Goal: Task Accomplishment & Management: Complete application form

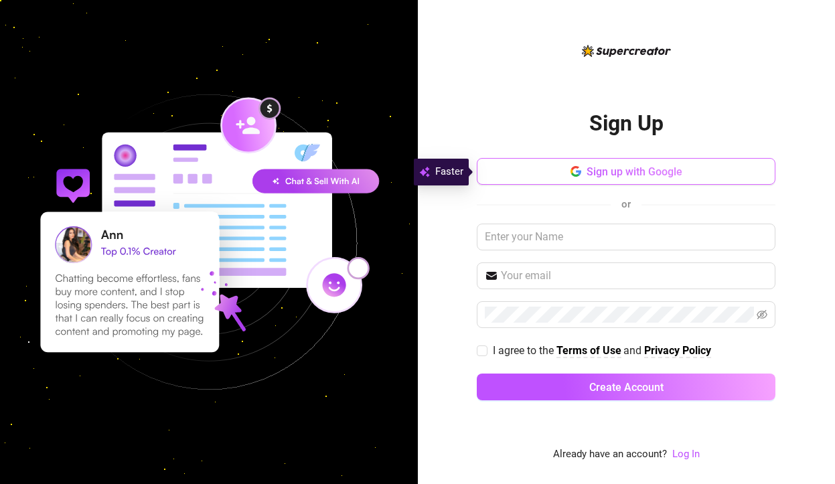
click at [618, 175] on span "Sign up with Google" at bounding box center [635, 171] width 96 height 13
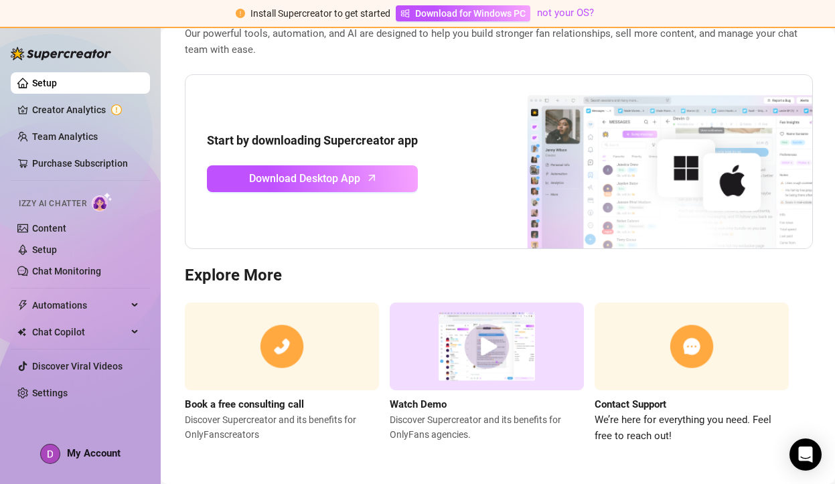
scroll to position [96, 0]
